Goal: Transaction & Acquisition: Purchase product/service

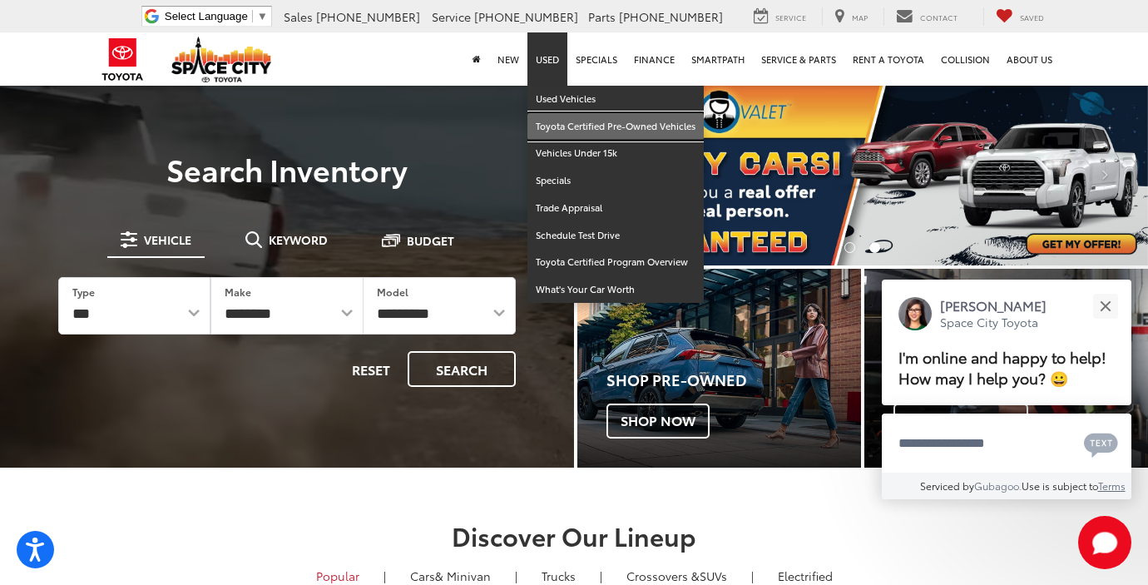
click at [588, 121] on link "Toyota Certified Pre-Owned Vehicles" at bounding box center [616, 126] width 176 height 27
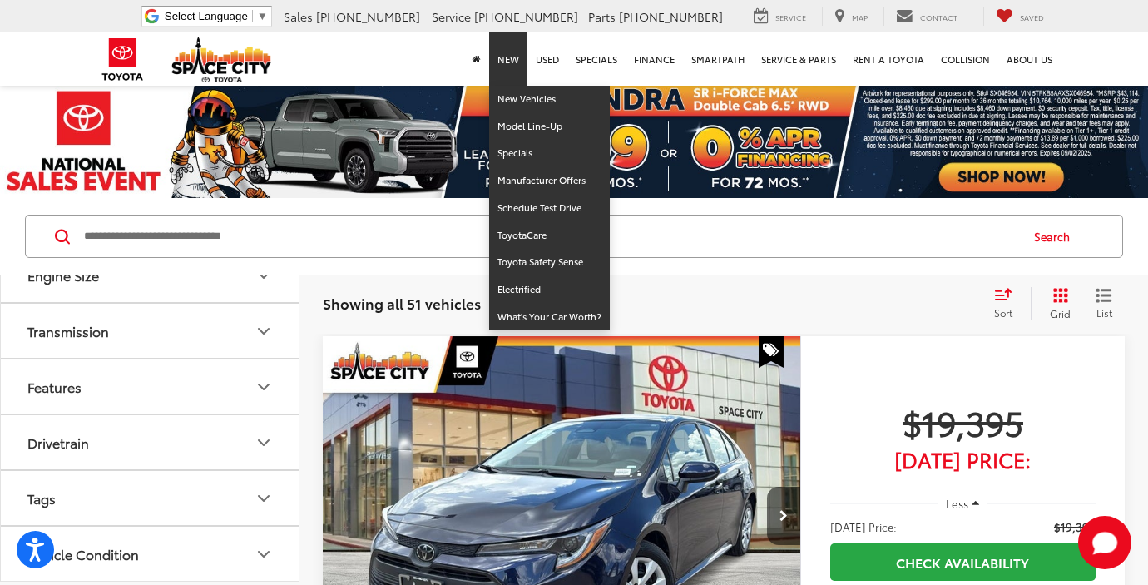
click at [513, 62] on link "New" at bounding box center [508, 58] width 38 height 53
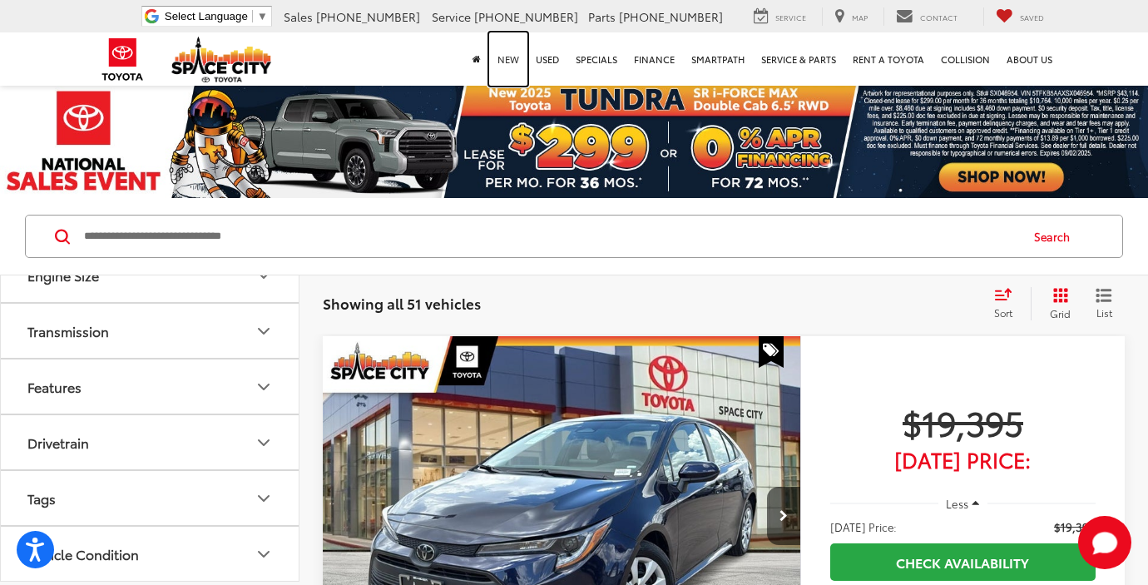
click at [512, 66] on link "New" at bounding box center [508, 58] width 38 height 53
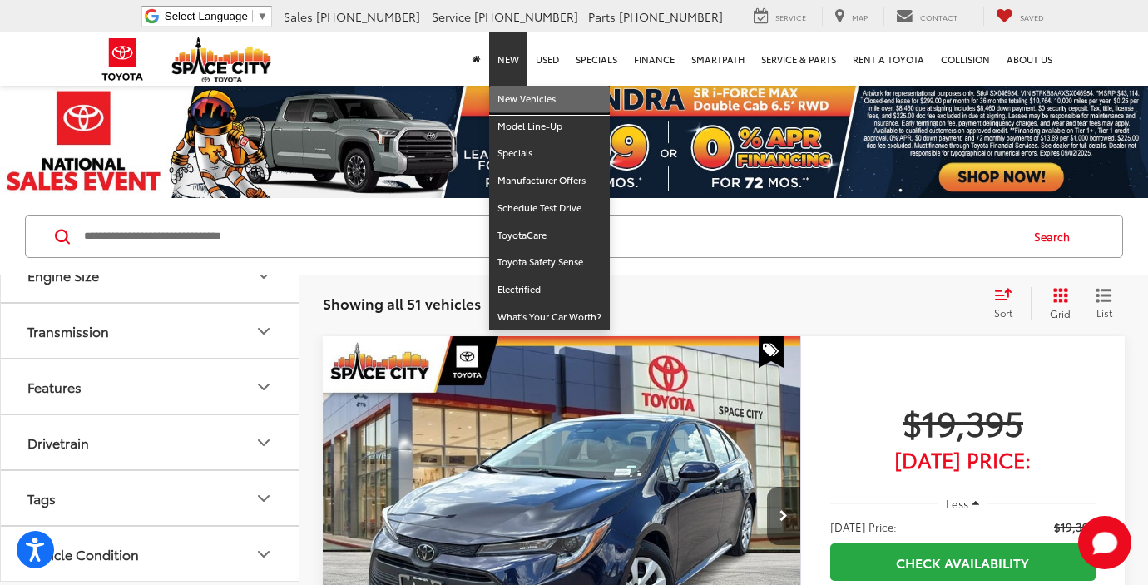
click at [557, 106] on link "New Vehicles" at bounding box center [549, 99] width 121 height 27
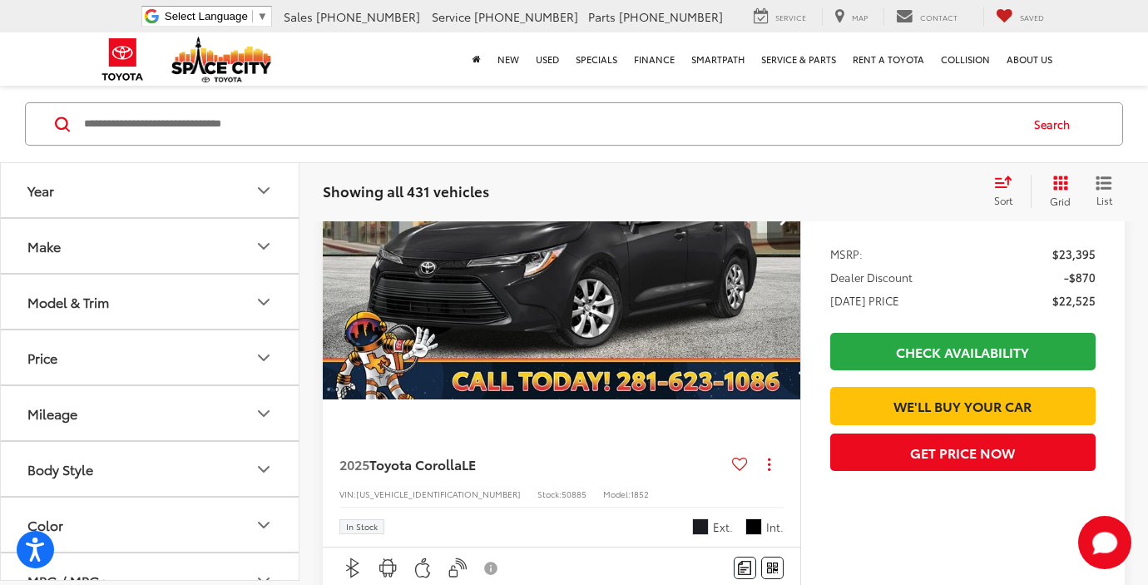
click at [260, 291] on div "Model & Trim" at bounding box center [264, 301] width 20 height 20
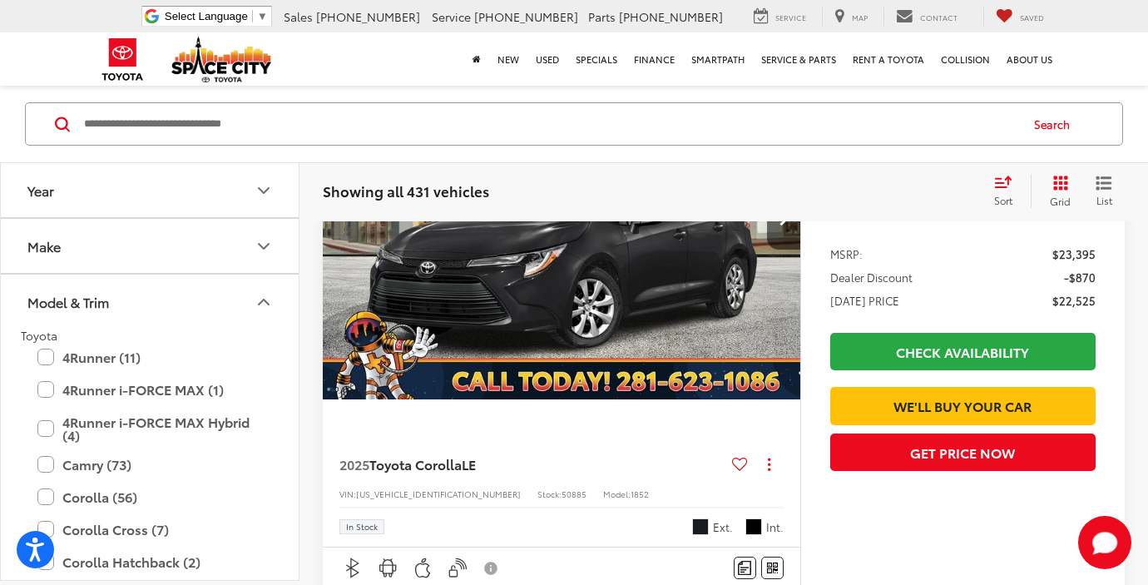
click at [261, 275] on button "Model & Trim" at bounding box center [151, 302] width 300 height 54
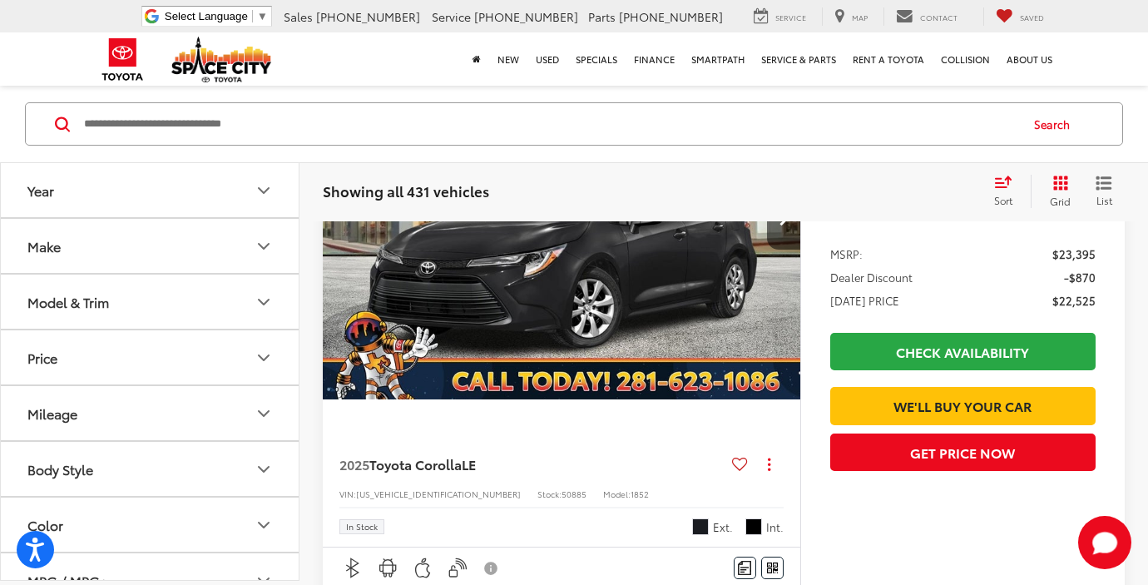
click at [260, 259] on button "Make" at bounding box center [151, 246] width 300 height 54
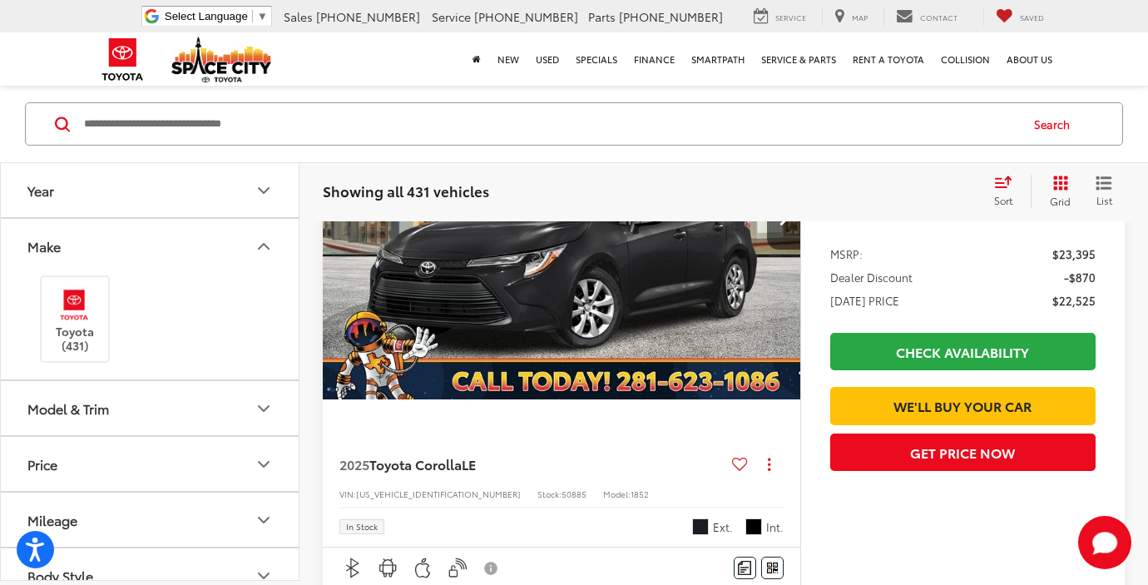
click at [170, 419] on button "Model & Trim" at bounding box center [151, 408] width 300 height 54
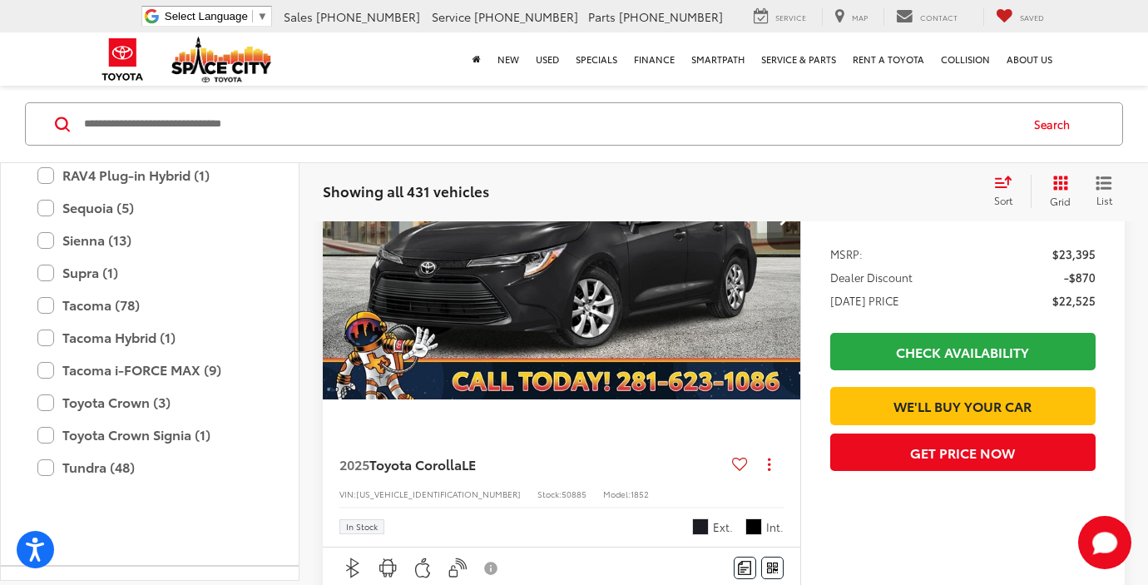
scroll to position [776, 0]
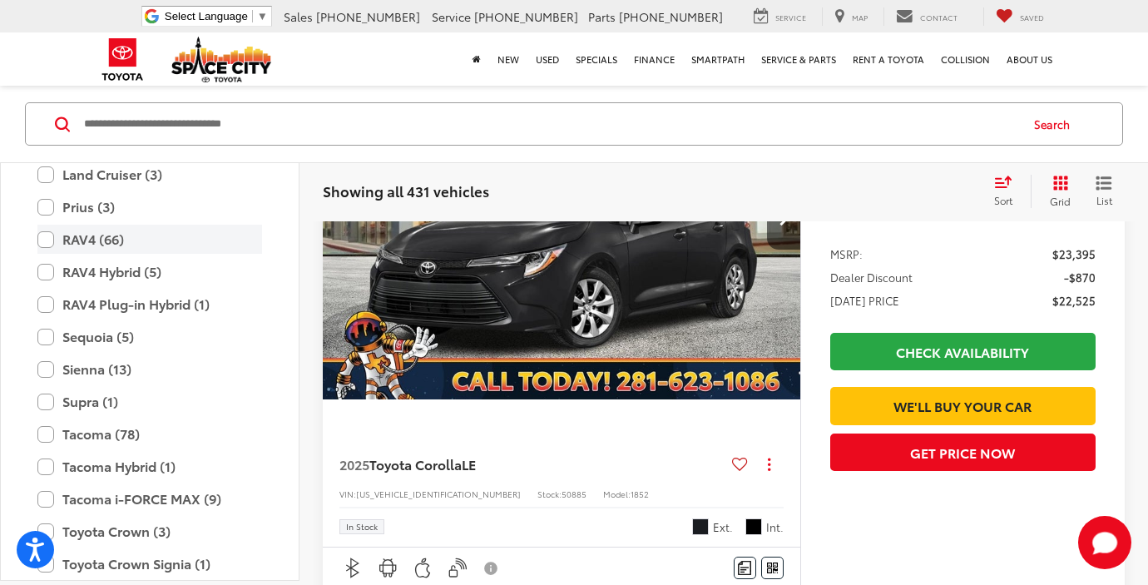
click at [52, 240] on label "RAV4 (66)" at bounding box center [149, 239] width 225 height 29
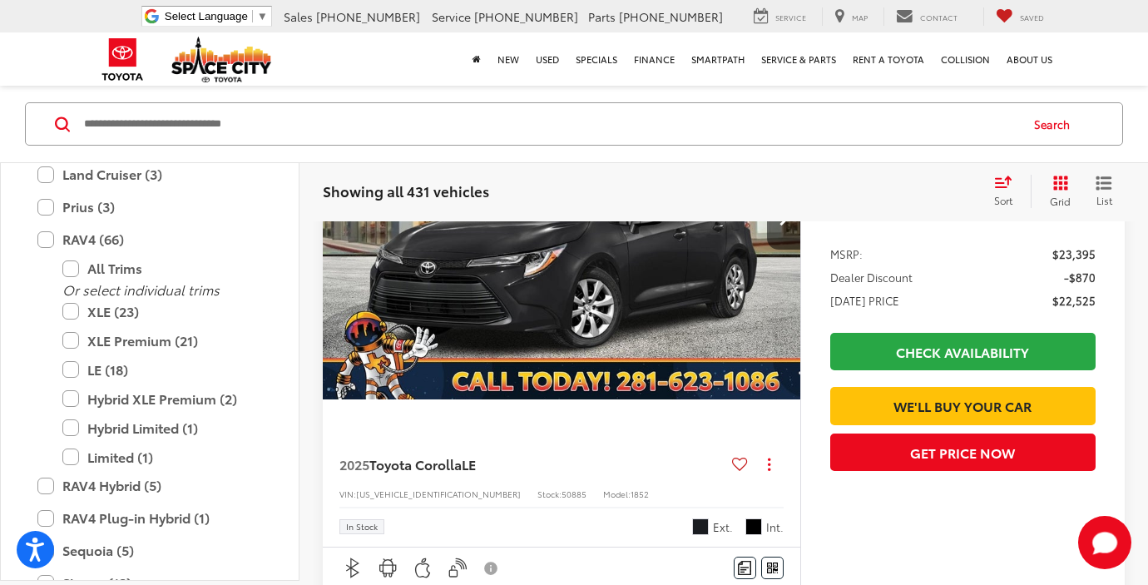
scroll to position [112, 0]
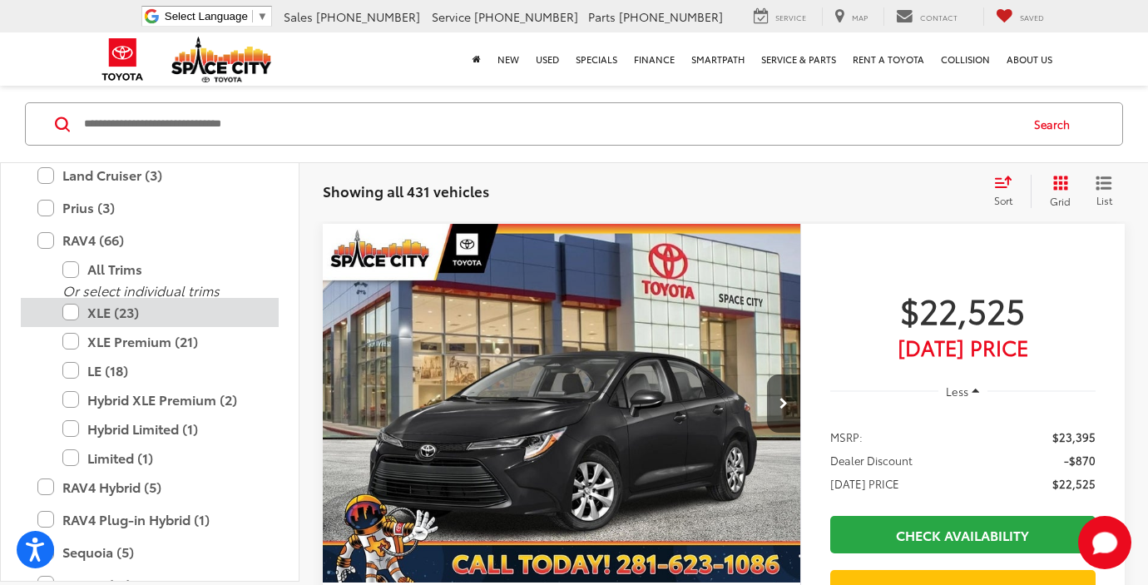
click at [70, 310] on label "XLE (23)" at bounding box center [162, 312] width 200 height 29
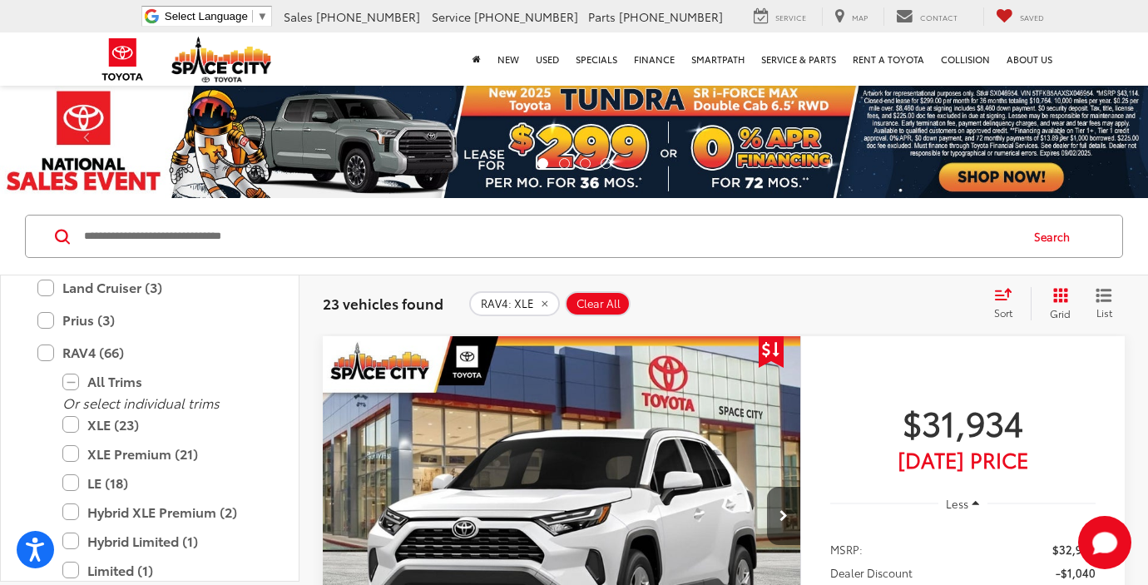
click at [1005, 303] on div "Sort" at bounding box center [1008, 303] width 45 height 33
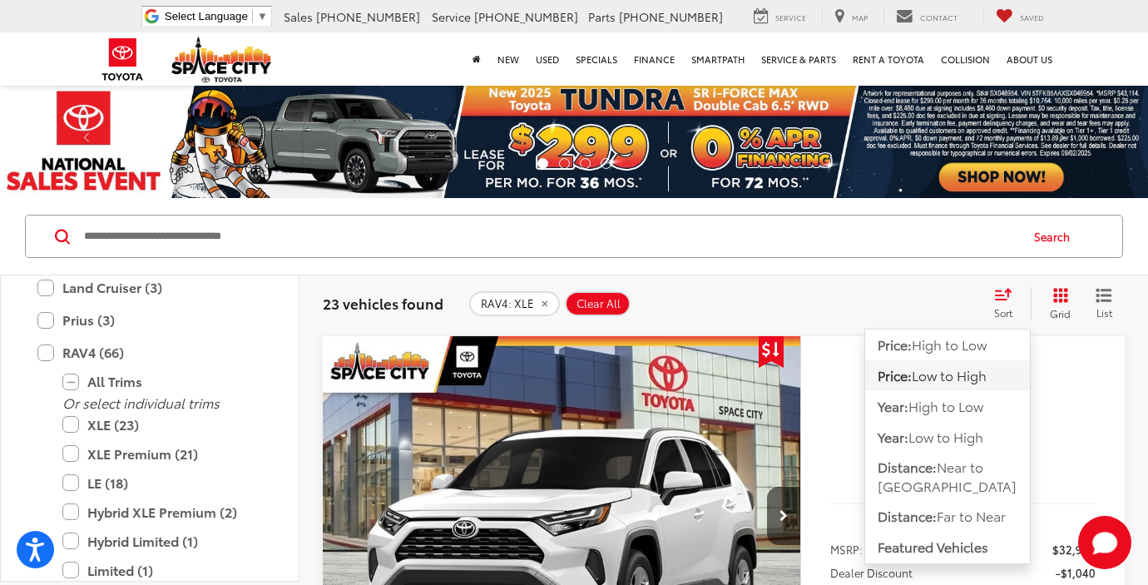
click at [955, 381] on span "Low to High" at bounding box center [949, 374] width 75 height 19
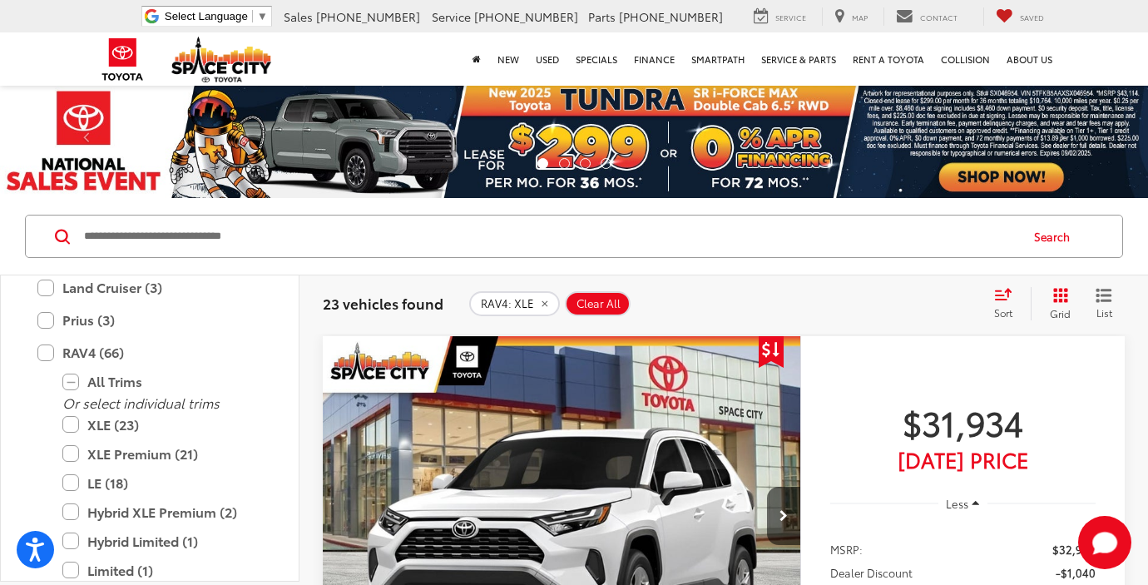
click at [854, 303] on div "RAV4: XLE Clear All + 0" at bounding box center [724, 303] width 510 height 25
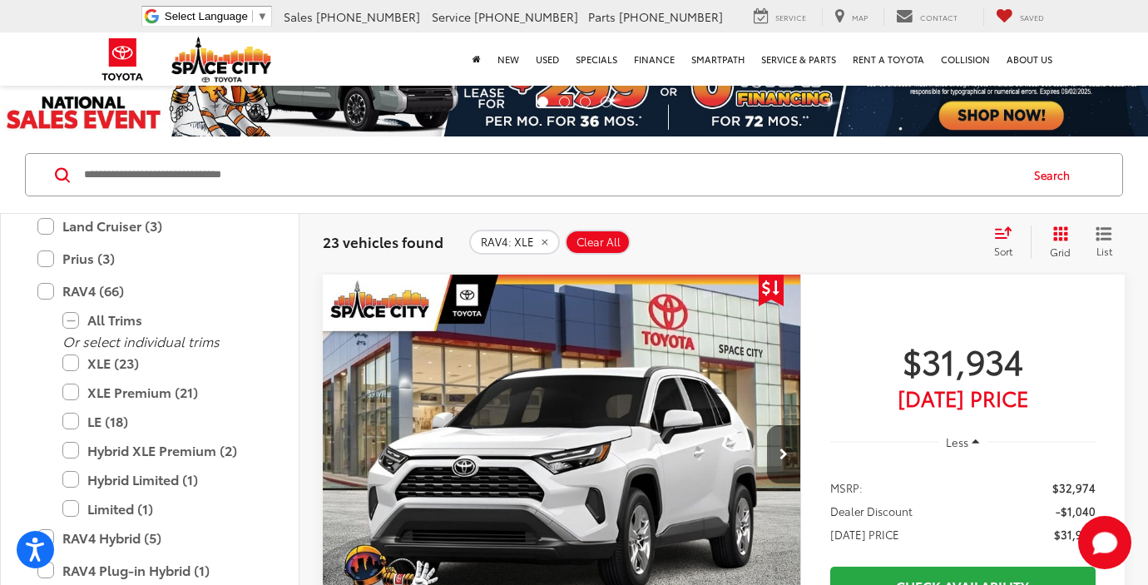
scroll to position [150, 0]
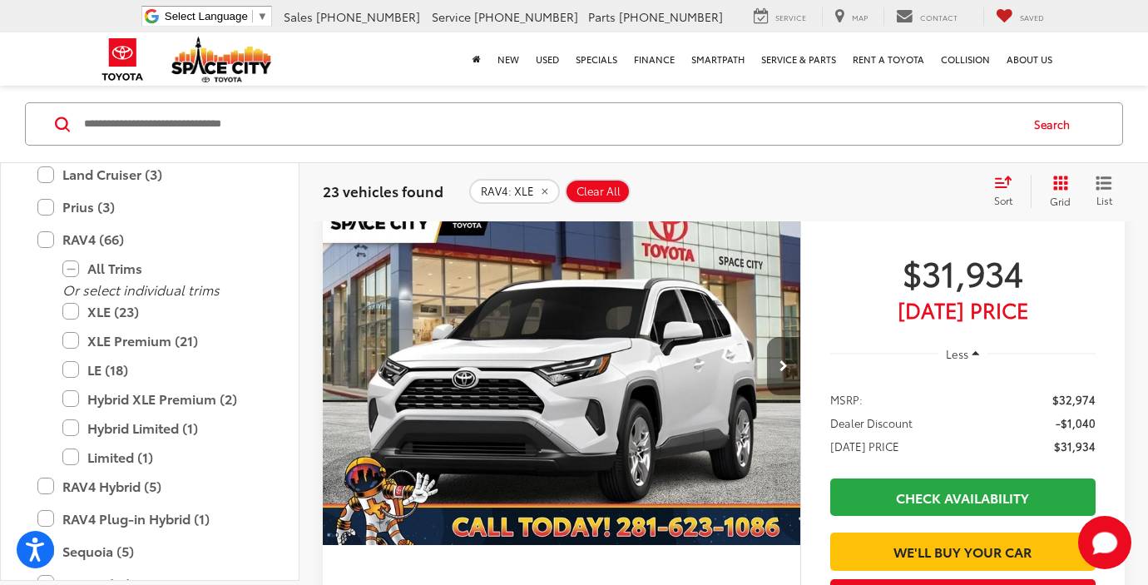
click at [775, 364] on button "Next image" at bounding box center [783, 366] width 33 height 58
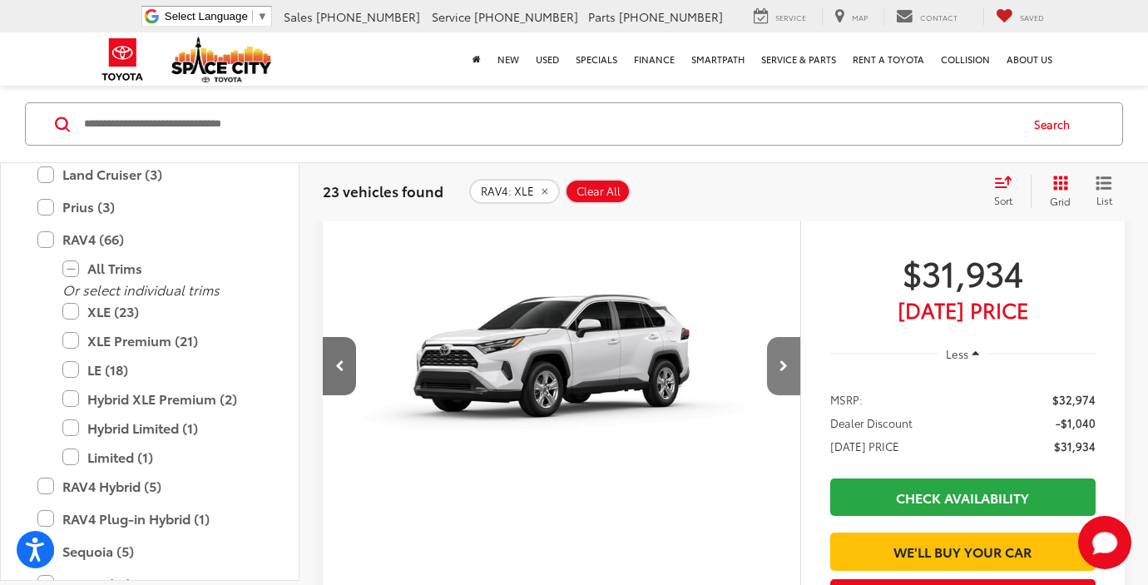
click at [776, 364] on button "Next image" at bounding box center [783, 366] width 33 height 58
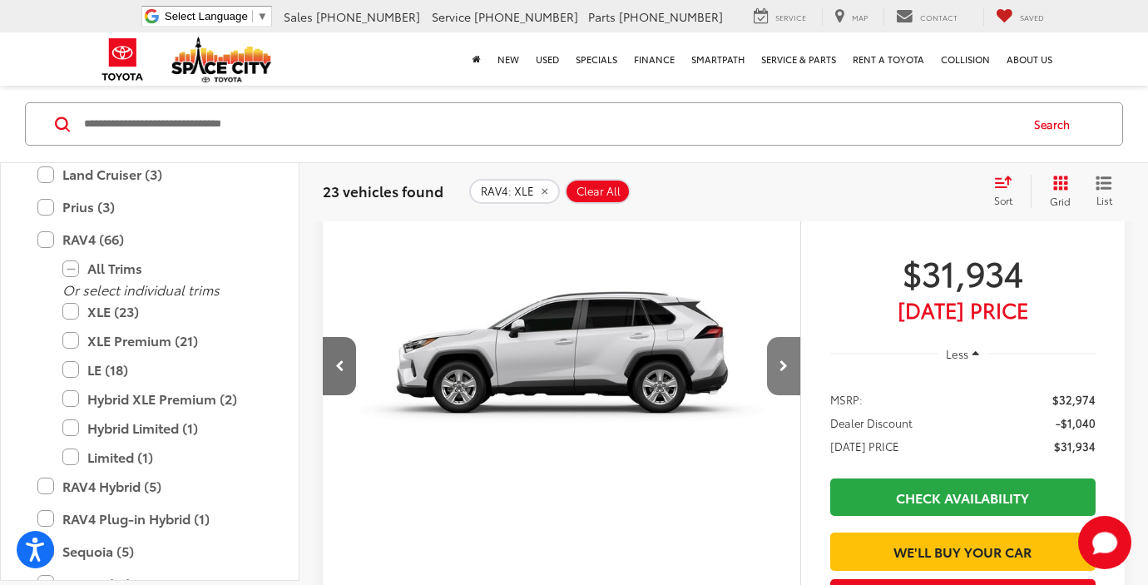
click at [776, 364] on button "Next image" at bounding box center [783, 366] width 33 height 58
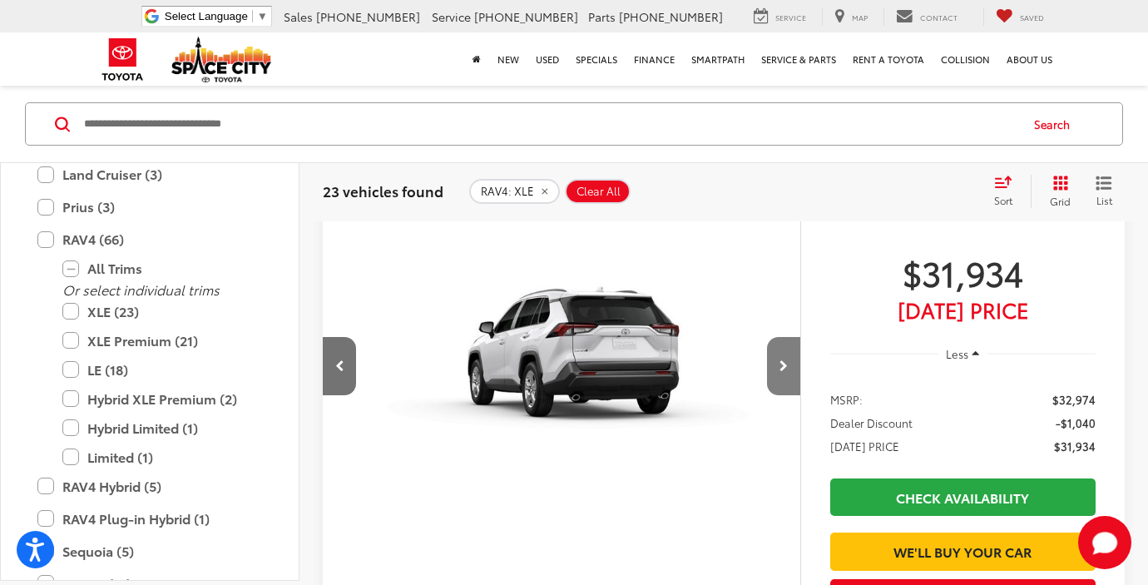
click at [776, 365] on button "Next image" at bounding box center [783, 366] width 33 height 58
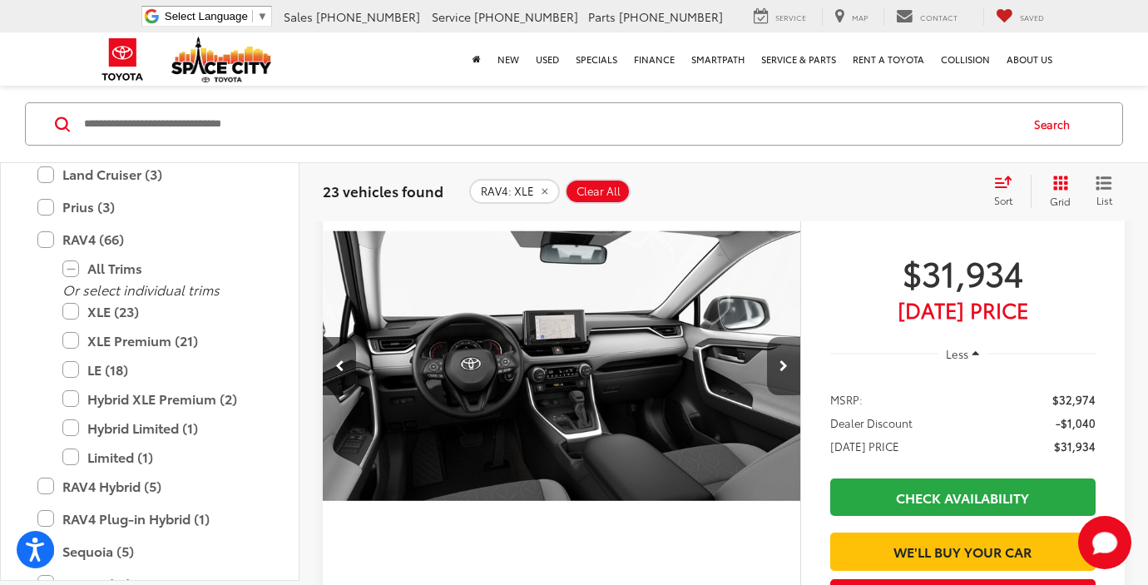
click at [776, 365] on button "Next image" at bounding box center [783, 366] width 33 height 58
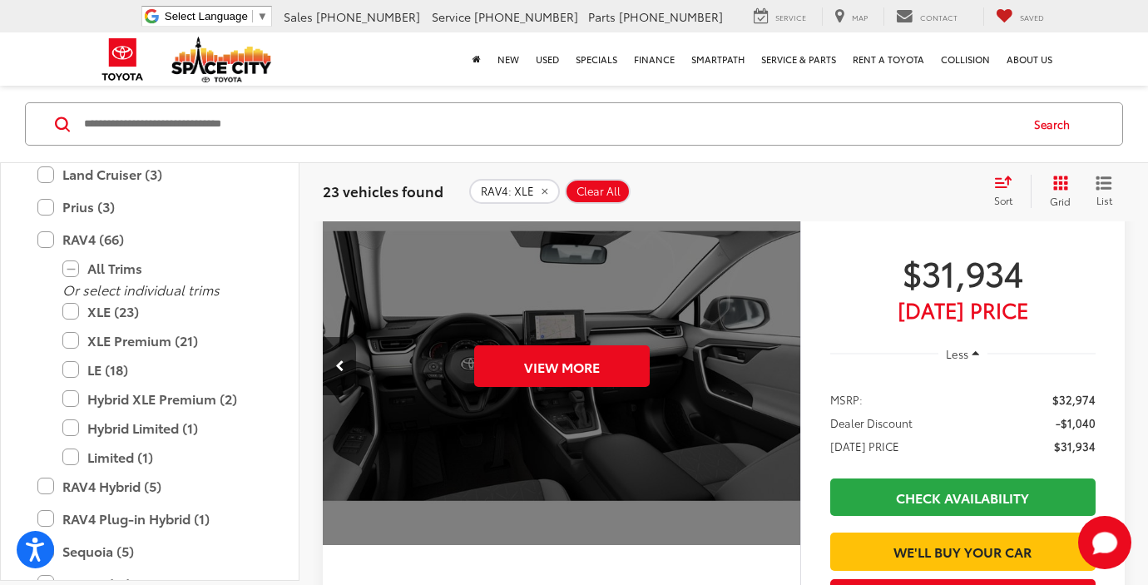
click at [776, 365] on div "View More" at bounding box center [562, 366] width 480 height 360
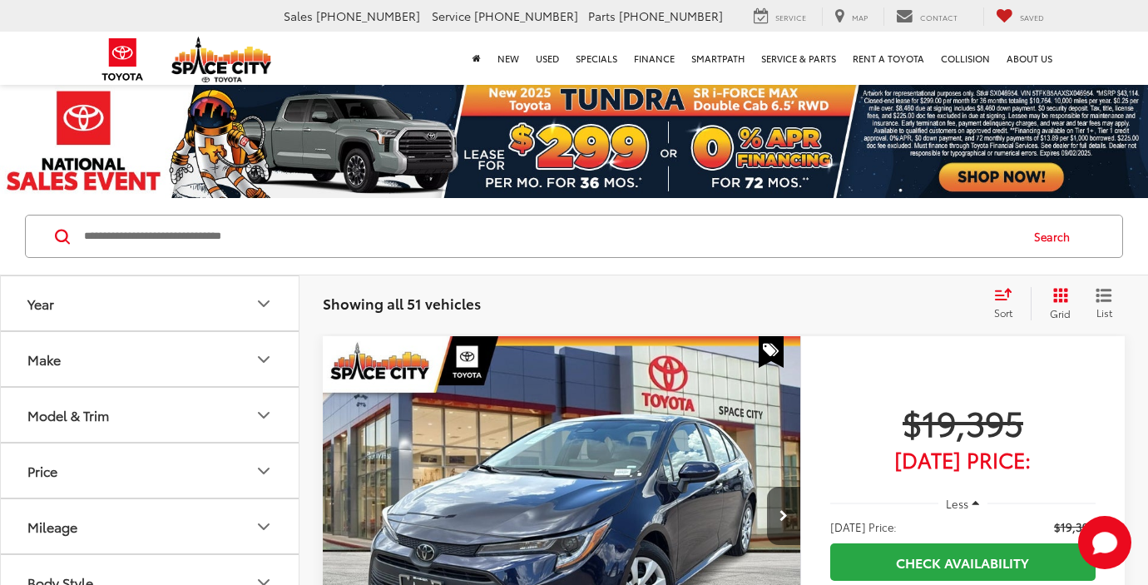
scroll to position [188, 0]
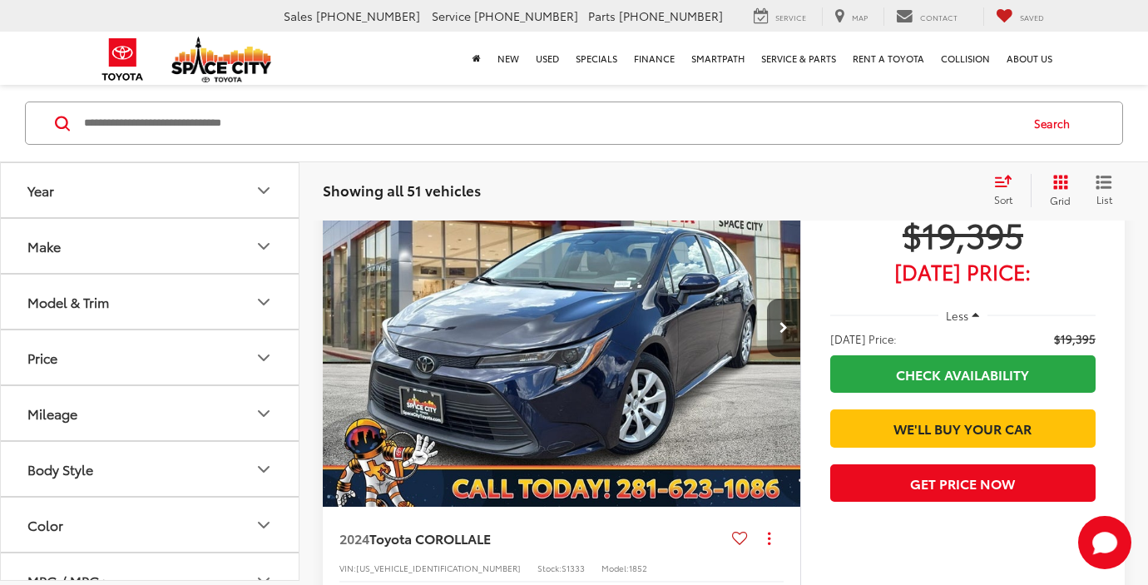
click at [262, 305] on icon "Model & Trim" at bounding box center [264, 301] width 20 height 20
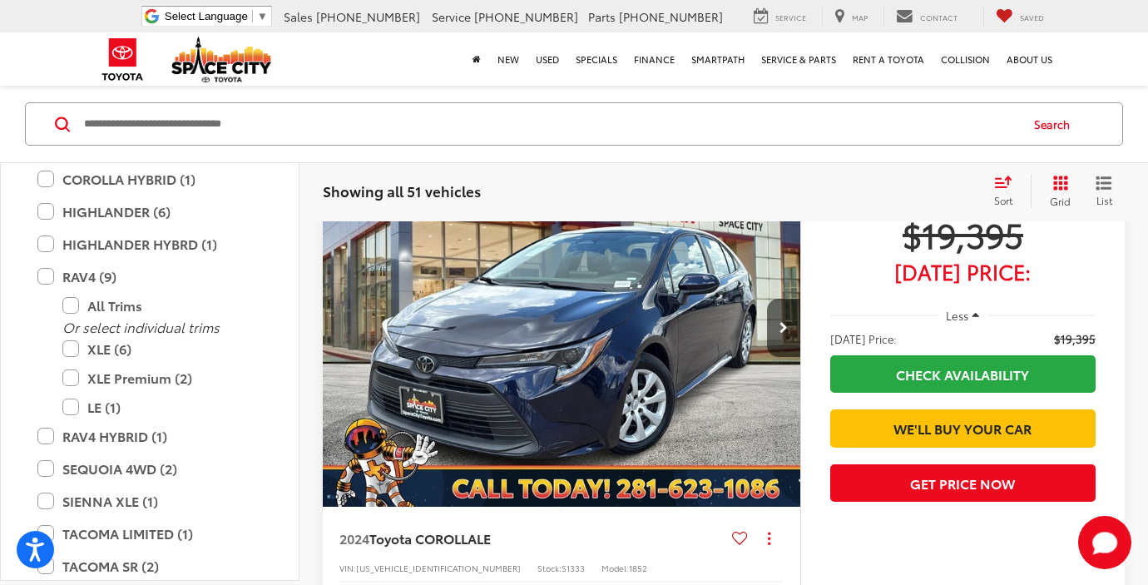
drag, startPoint x: 70, startPoint y: 350, endPoint x: 400, endPoint y: 233, distance: 350.6
click at [70, 351] on label "XLE (6)" at bounding box center [162, 349] width 200 height 29
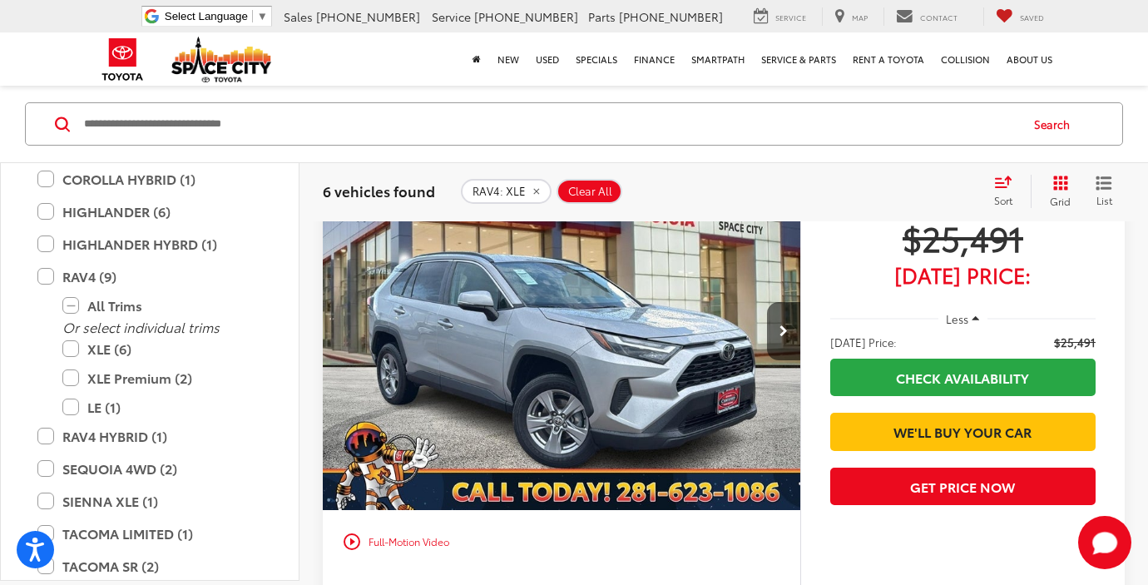
scroll to position [192, 0]
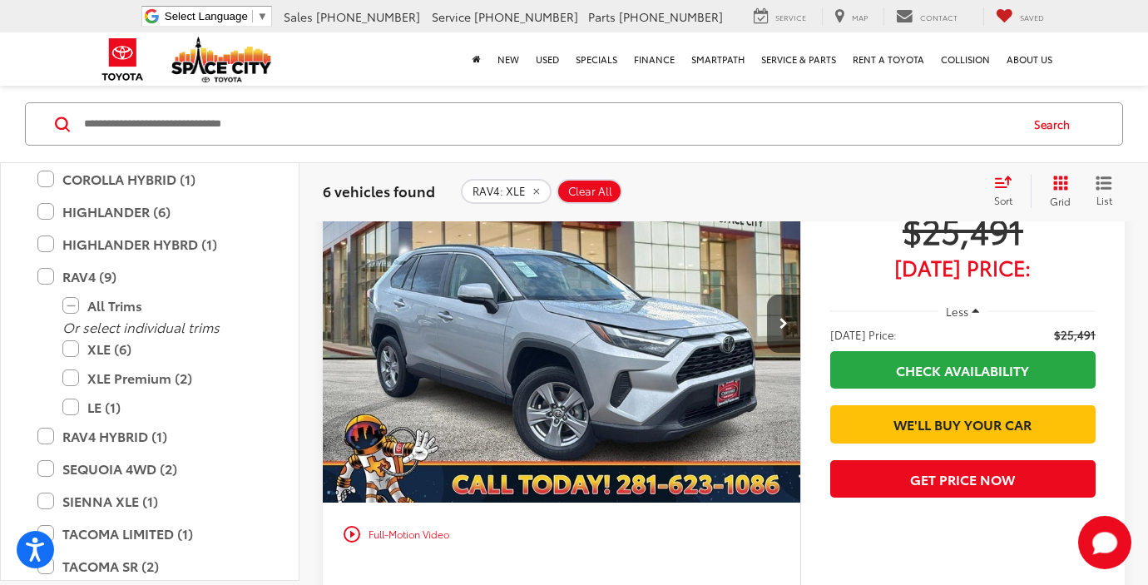
click at [954, 271] on span "Today's Price:" at bounding box center [963, 267] width 265 height 17
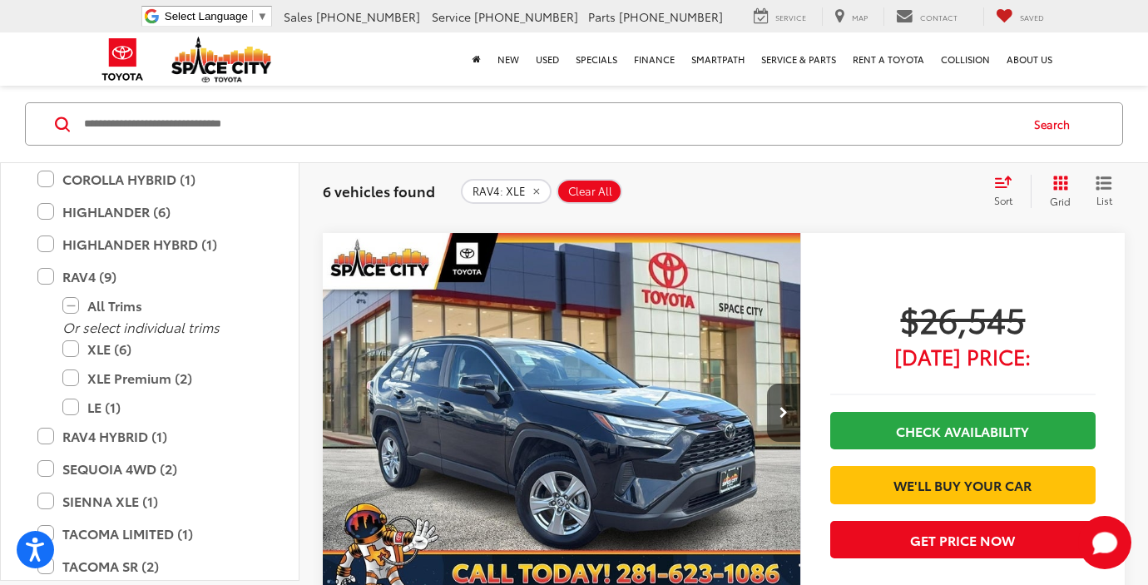
scroll to position [1489, 0]
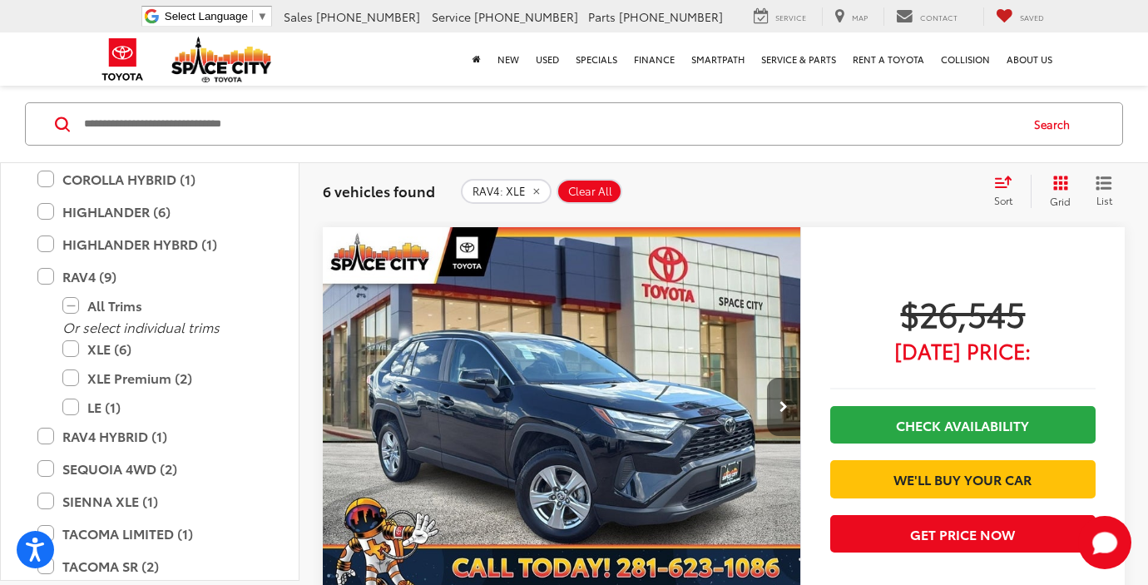
click at [773, 414] on button "Next image" at bounding box center [783, 407] width 33 height 58
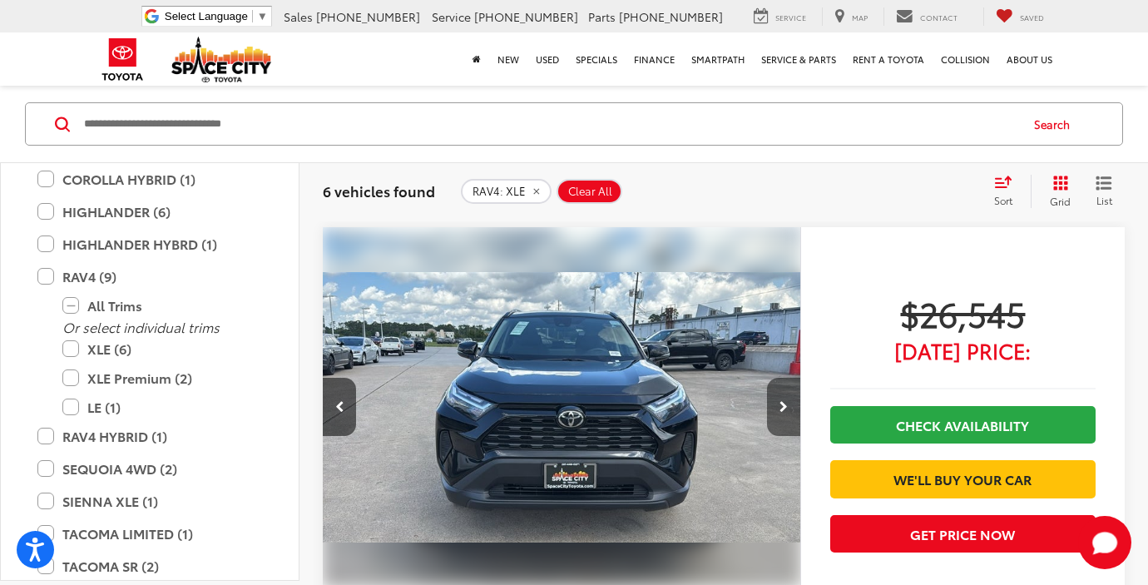
click at [775, 414] on button "Next image" at bounding box center [783, 407] width 33 height 58
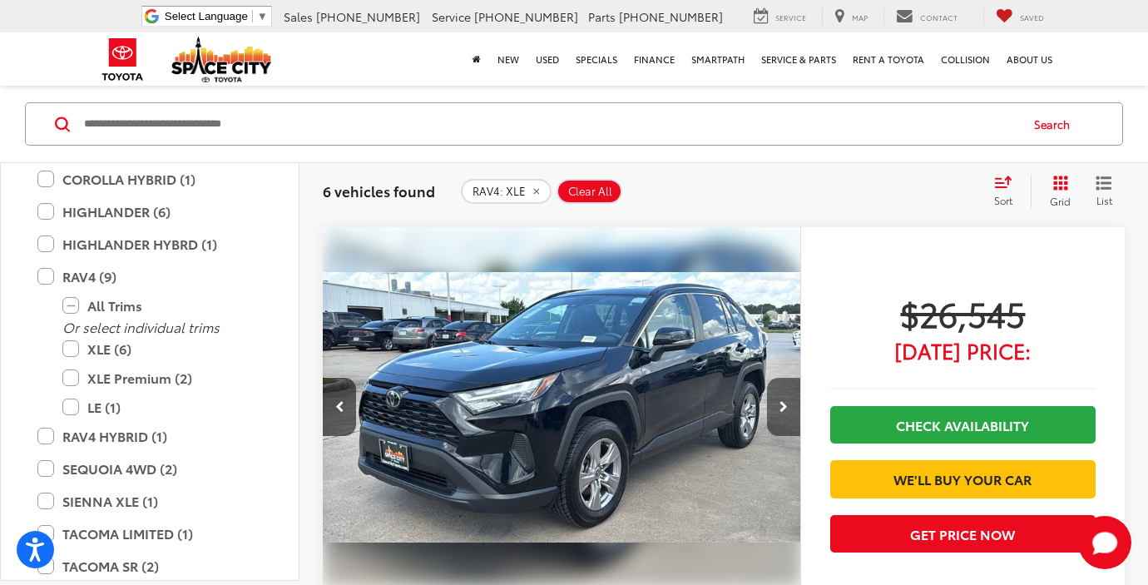
click at [776, 414] on button "Next image" at bounding box center [783, 407] width 33 height 58
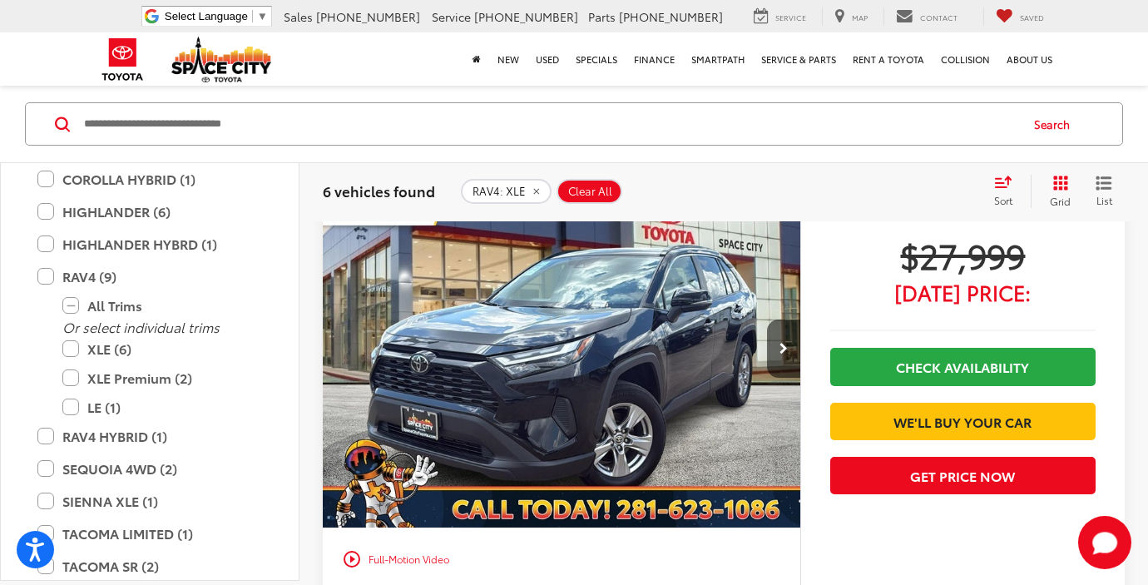
scroll to position [2908, 0]
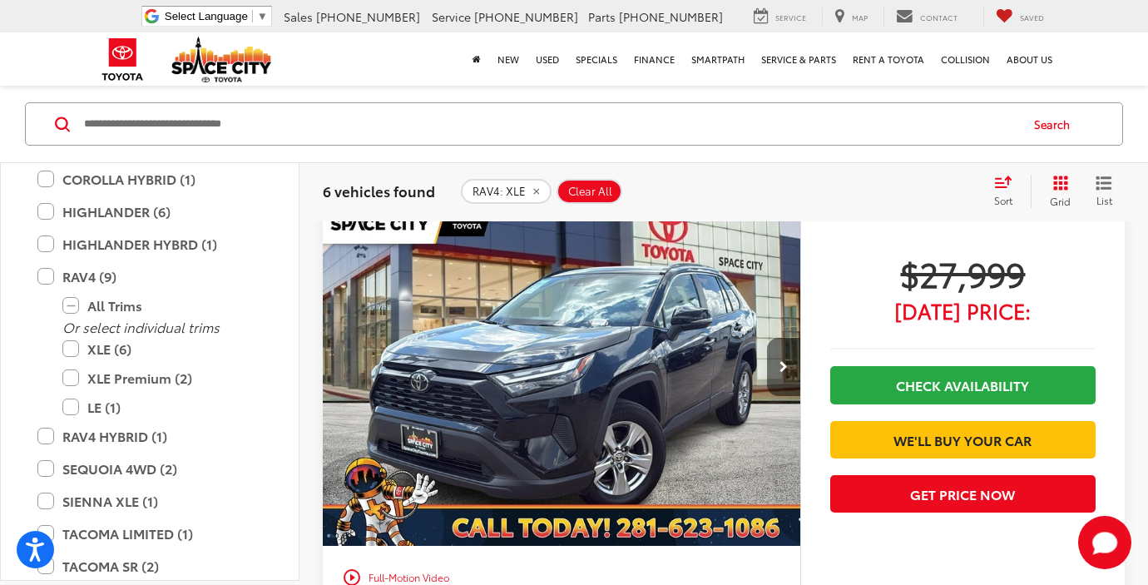
click at [790, 345] on button "Next image" at bounding box center [783, 367] width 33 height 58
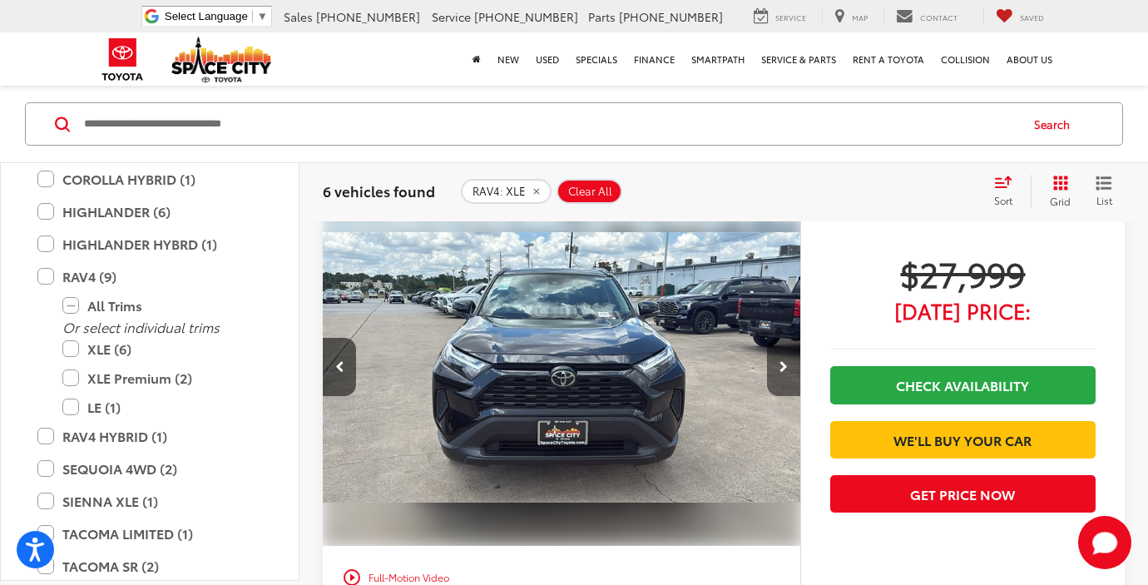
click at [791, 346] on button "Next image" at bounding box center [783, 367] width 33 height 58
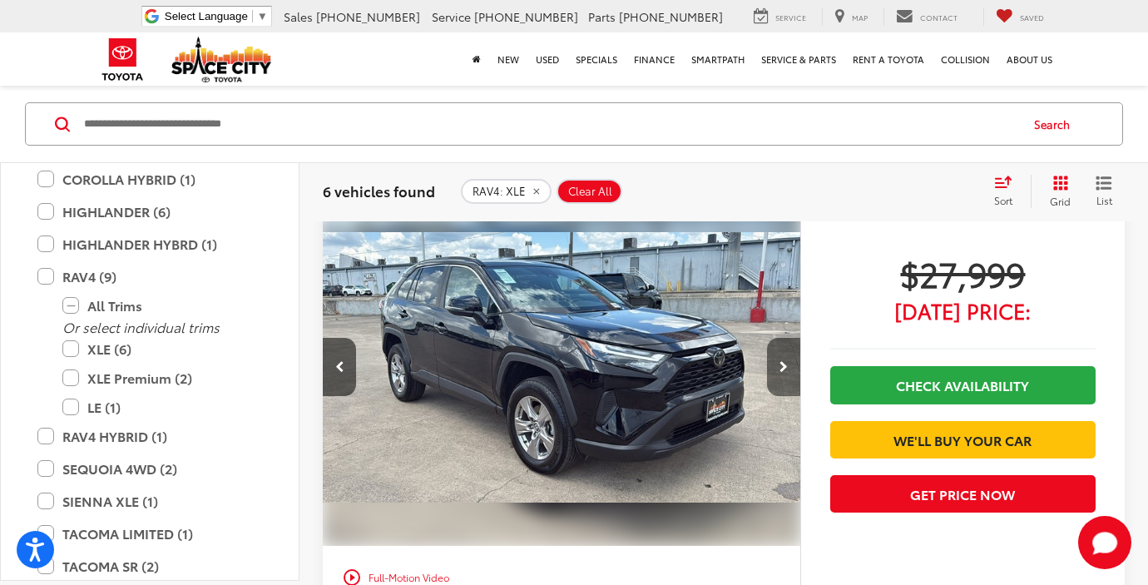
click at [780, 354] on button "Next image" at bounding box center [783, 367] width 33 height 58
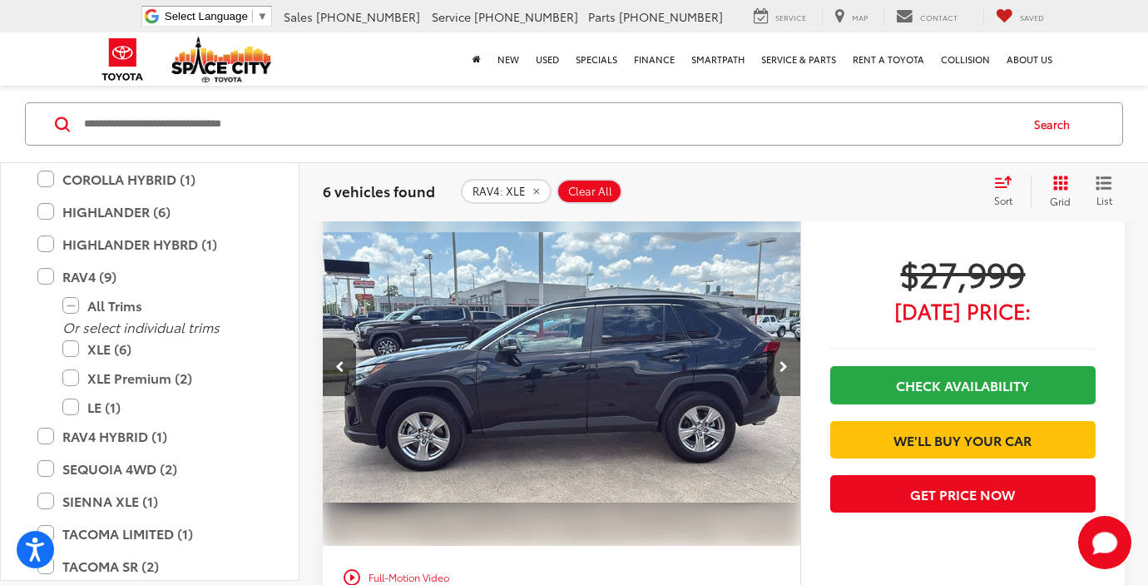
click at [781, 354] on button "Next image" at bounding box center [783, 367] width 33 height 58
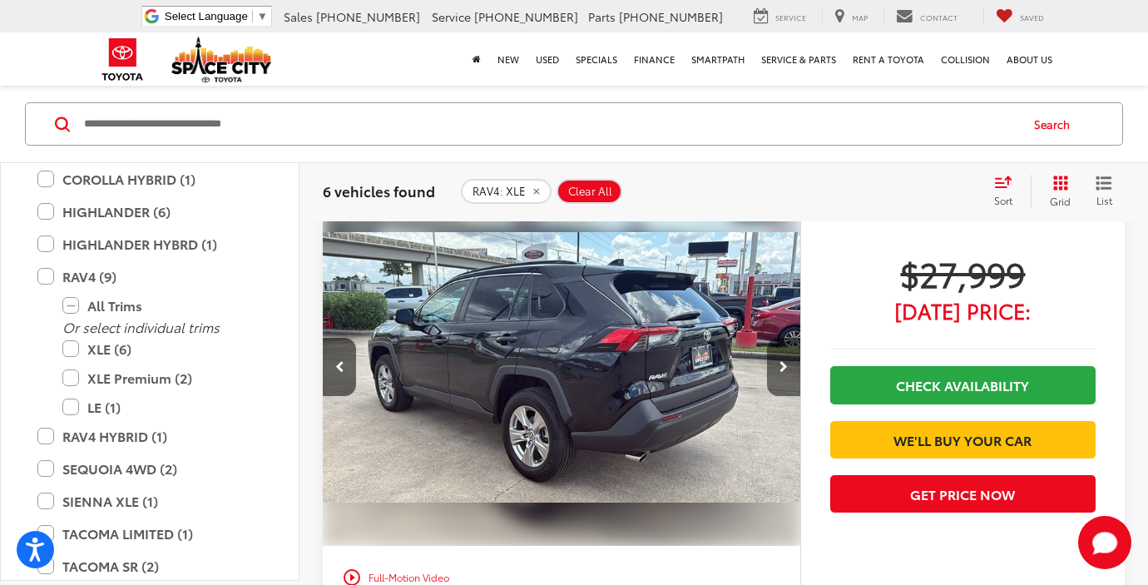
click at [781, 354] on button "Next image" at bounding box center [783, 367] width 33 height 58
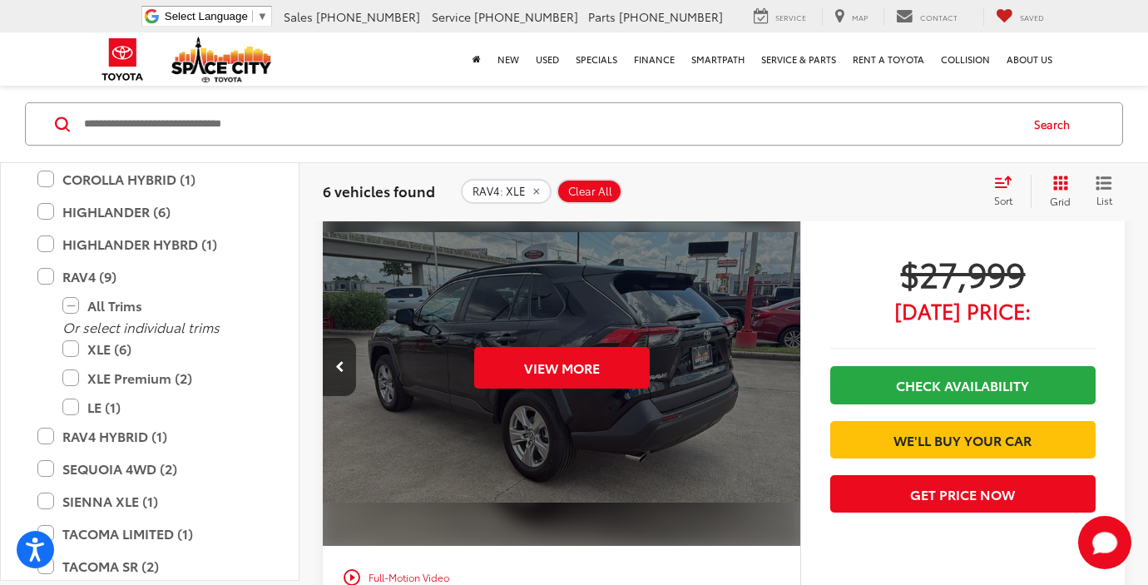
click at [781, 354] on div "View More" at bounding box center [562, 367] width 480 height 360
